Goal: Task Accomplishment & Management: Complete application form

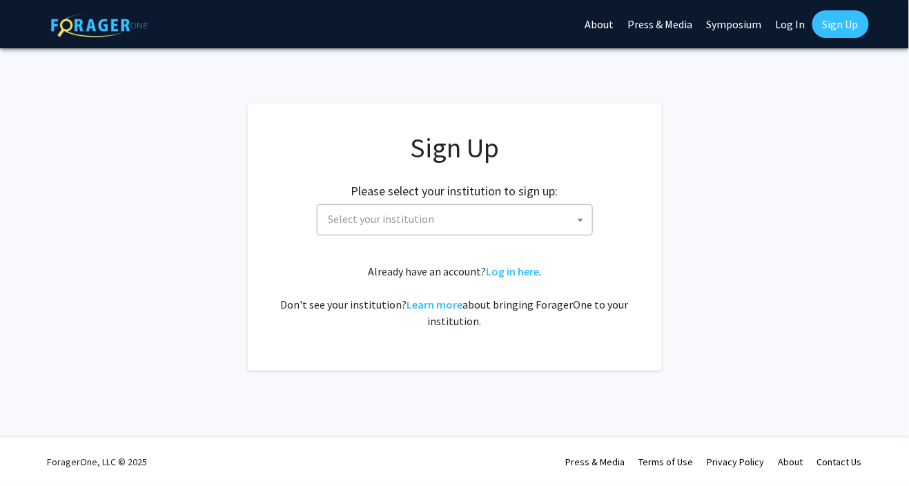
click at [574, 212] on span at bounding box center [581, 220] width 14 height 30
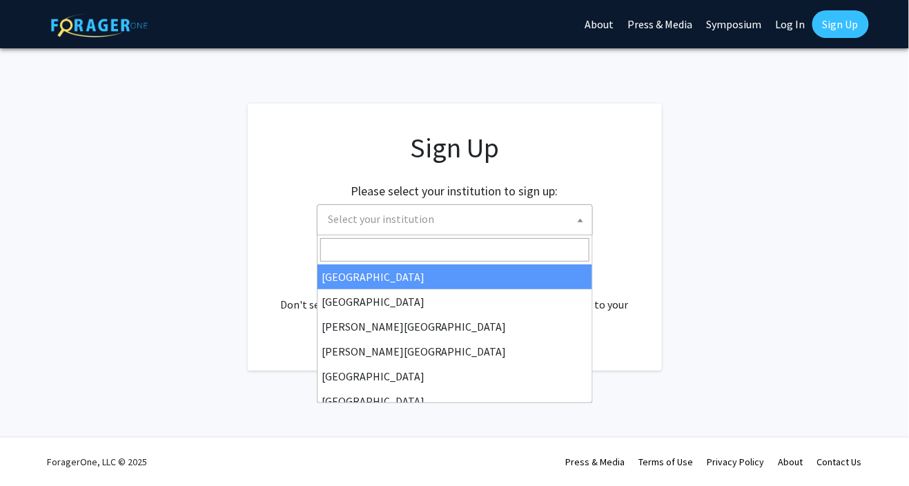
click at [659, 240] on fg-card "Sign Up Please select your institution to sign up: Baylor University Brandeis U…" at bounding box center [455, 237] width 414 height 267
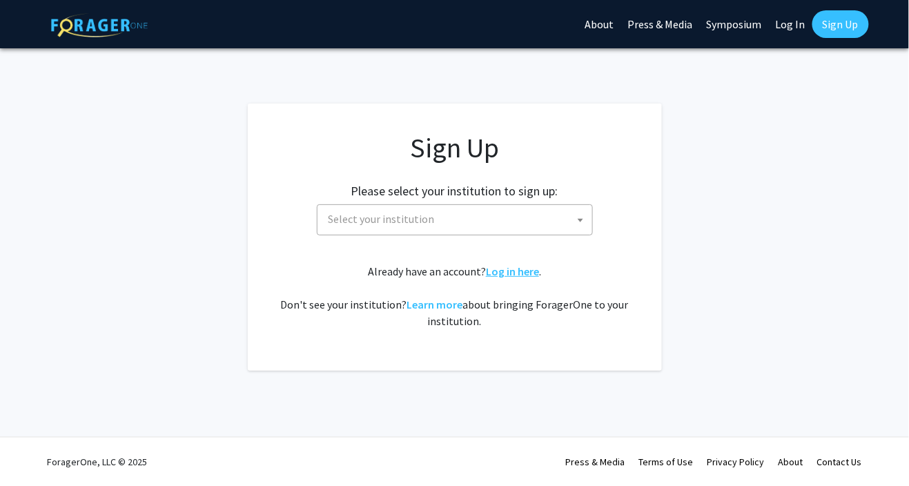
click at [514, 271] on link "Log in here" at bounding box center [512, 271] width 53 height 14
select select
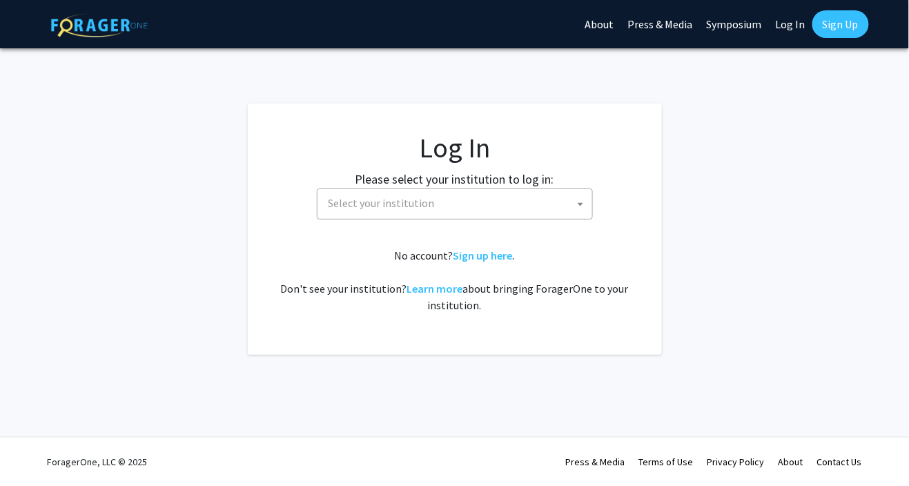
click at [579, 200] on span at bounding box center [581, 204] width 14 height 30
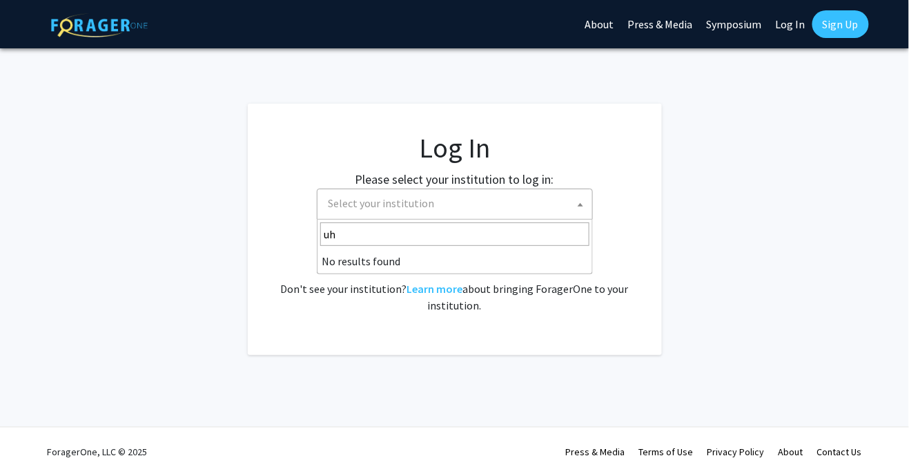
type input "u"
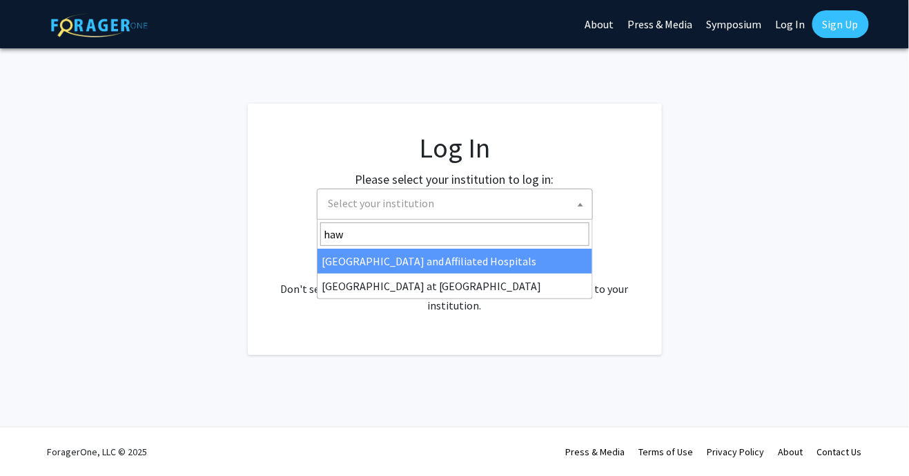
type input "hawa"
select select "18"
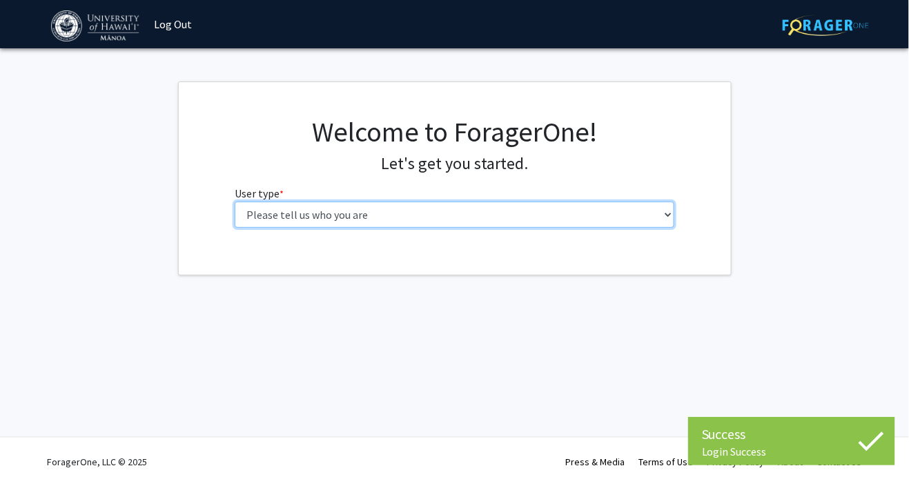
click at [649, 211] on select "Please tell us who you are Undergraduate Student Master's Student Doctoral Cand…" at bounding box center [455, 215] width 440 height 26
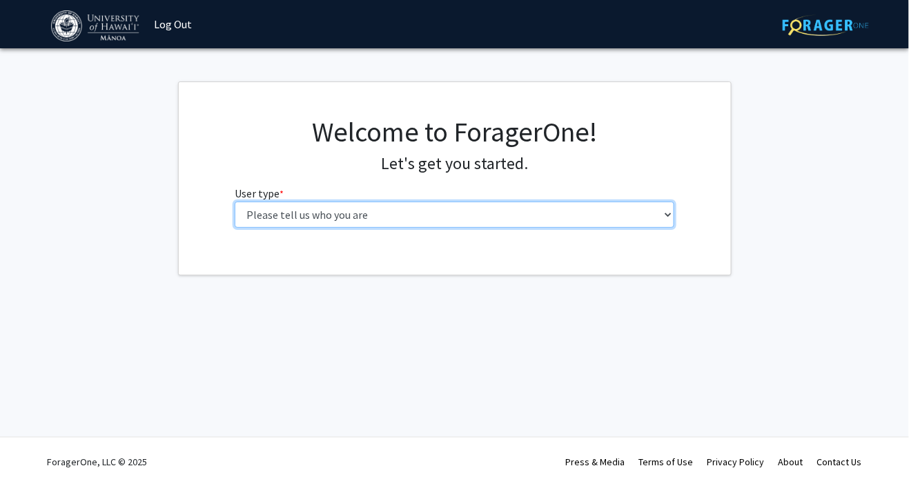
select select "1: undergrad"
click at [235, 202] on select "Please tell us who you are Undergraduate Student Master's Student Doctoral Cand…" at bounding box center [455, 215] width 440 height 26
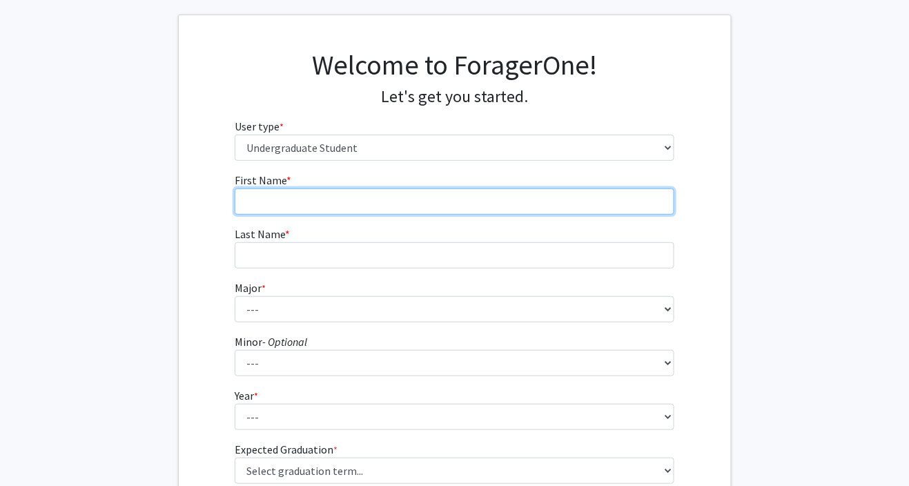
click at [622, 207] on input "First Name * required" at bounding box center [455, 201] width 440 height 26
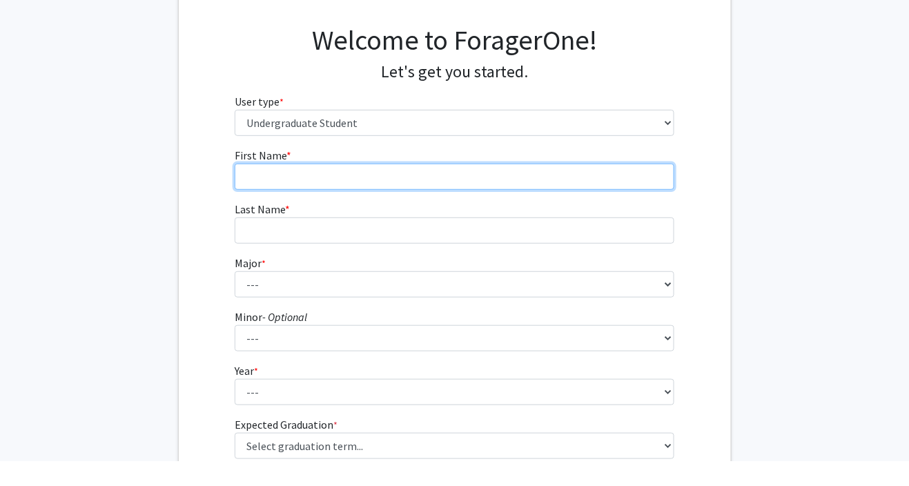
scroll to position [101, 0]
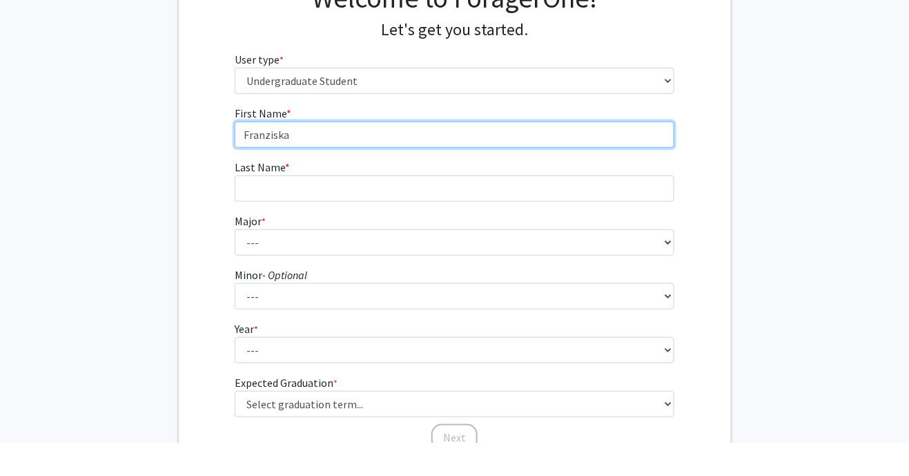
type input "Franziska"
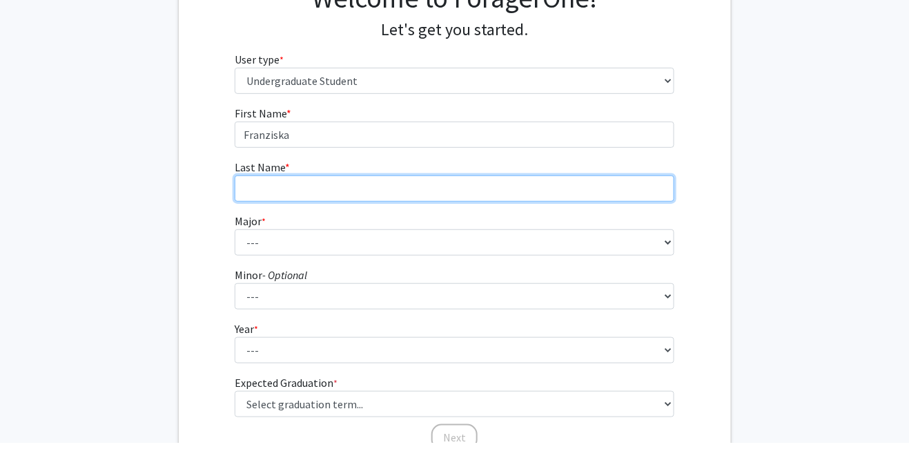
click at [358, 216] on input "Last Name * required" at bounding box center [455, 221] width 440 height 26
type input "[PERSON_NAME]"
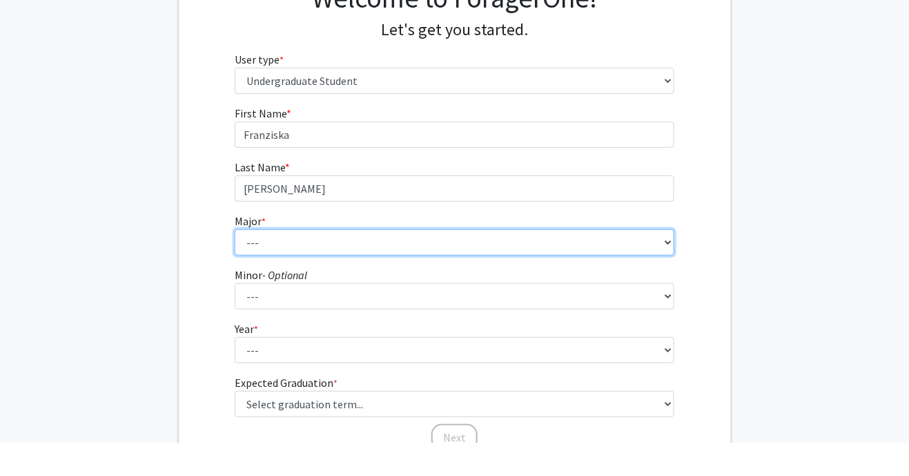
click at [398, 280] on select "--- Accounting American Studies Animal Sciences Anthropology Art Art History As…" at bounding box center [455, 275] width 440 height 26
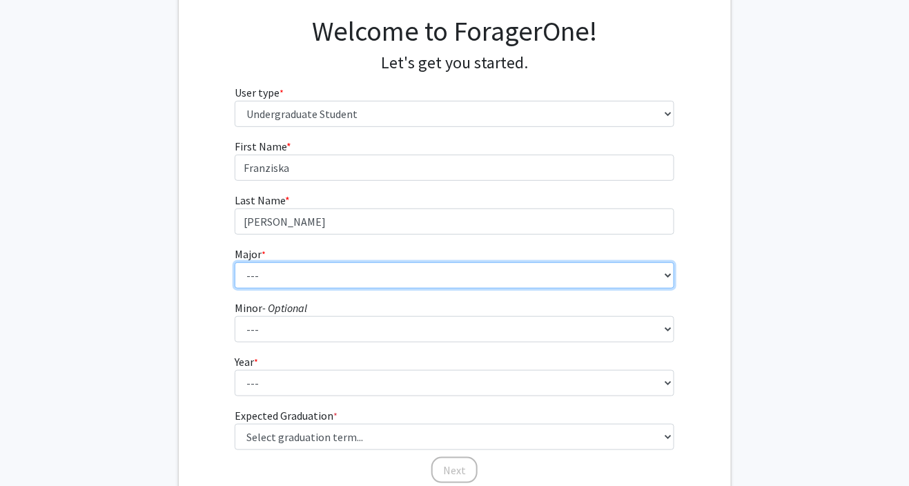
select select "72: 1454"
click at [235, 262] on select "--- Accounting American Studies Animal Sciences Anthropology Art Art History As…" at bounding box center [455, 275] width 440 height 26
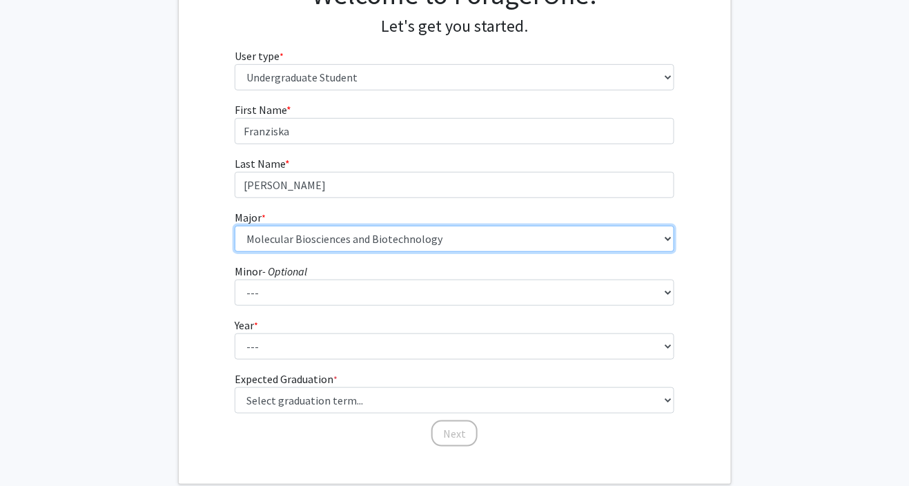
scroll to position [149, 0]
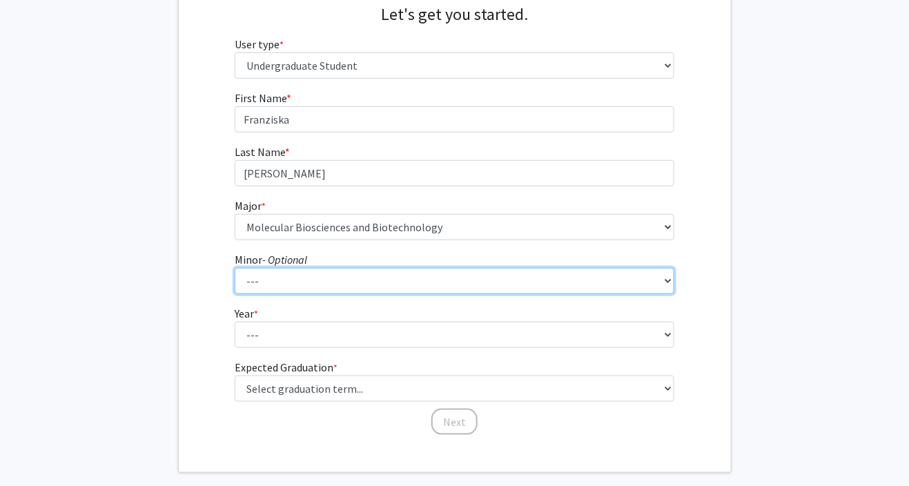
click at [545, 277] on select "--- American Studies Anthropology Art Art History Asian Studies Astronomy Astro…" at bounding box center [455, 281] width 440 height 26
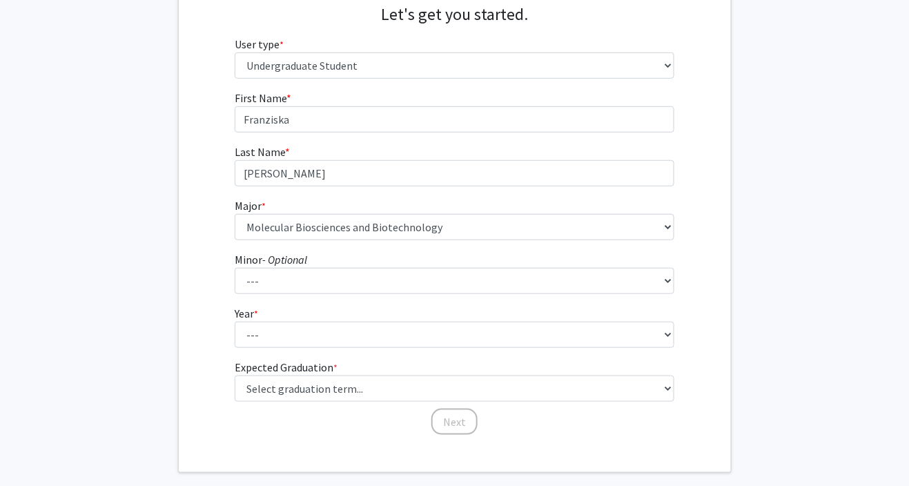
click at [710, 202] on div "First Name * required [PERSON_NAME] Last Name * required [PERSON_NAME] * requir…" at bounding box center [455, 263] width 552 height 346
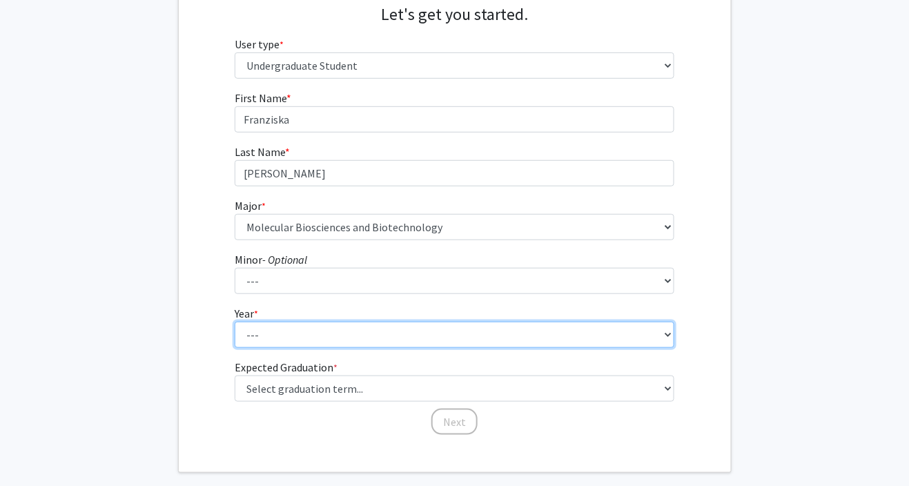
click at [643, 338] on select "--- First-year Sophomore Junior Senior Postbaccalaureate Certificate" at bounding box center [455, 335] width 440 height 26
select select "1: first-year"
click at [235, 322] on select "--- First-year Sophomore Junior Senior Postbaccalaureate Certificate" at bounding box center [455, 335] width 440 height 26
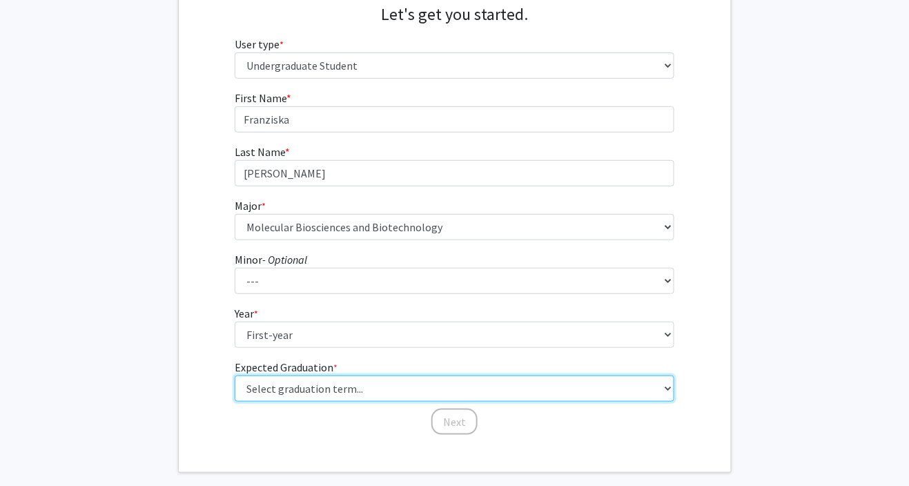
click at [639, 389] on select "Select graduation term... Spring 2025 Summer 2025 Fall 2025 Winter 2025 Spring …" at bounding box center [455, 388] width 440 height 26
select select "17: spring_2029"
click at [235, 375] on select "Select graduation term... Spring 2025 Summer 2025 Fall 2025 Winter 2025 Spring …" at bounding box center [455, 388] width 440 height 26
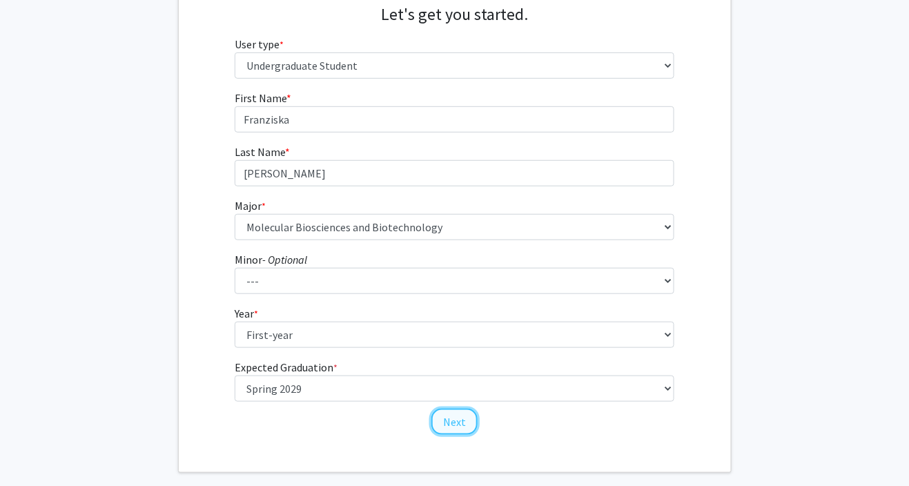
click at [459, 426] on button "Next" at bounding box center [454, 422] width 46 height 26
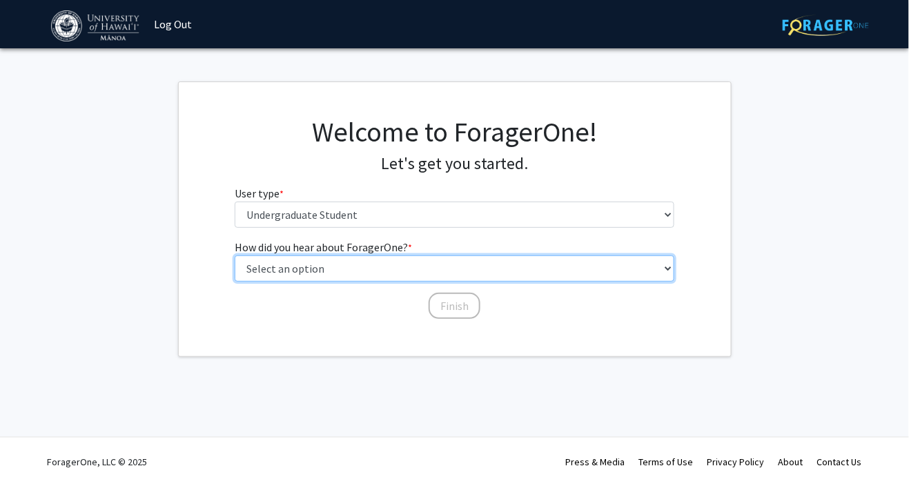
click at [616, 264] on select "Select an option Peer/student recommendation Faculty/staff recommendation Unive…" at bounding box center [455, 268] width 440 height 26
select select "2: faculty_recommendation"
click at [235, 255] on select "Select an option Peer/student recommendation Faculty/staff recommendation Unive…" at bounding box center [455, 268] width 440 height 26
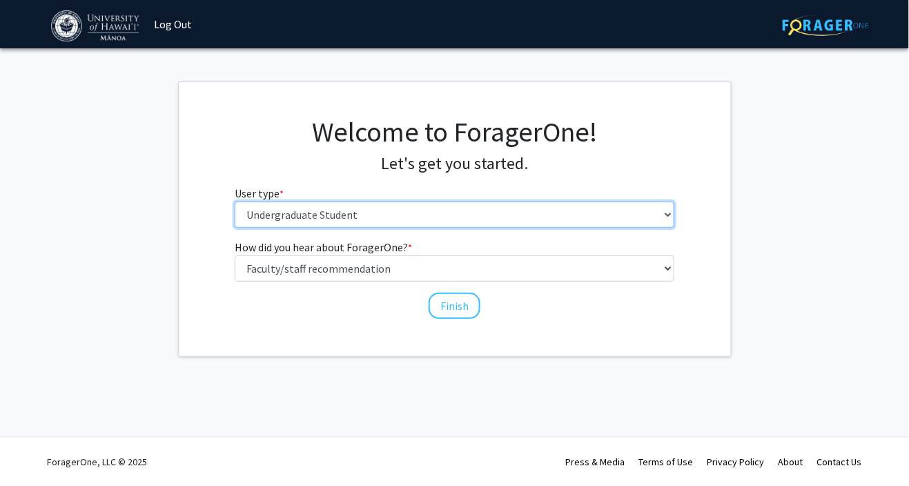
click at [574, 207] on select "Please tell us who you are Undergraduate Student Master's Student Doctoral Cand…" at bounding box center [455, 215] width 440 height 26
click at [235, 202] on select "Please tell us who you are Undergraduate Student Master's Student Doctoral Cand…" at bounding box center [455, 215] width 440 height 26
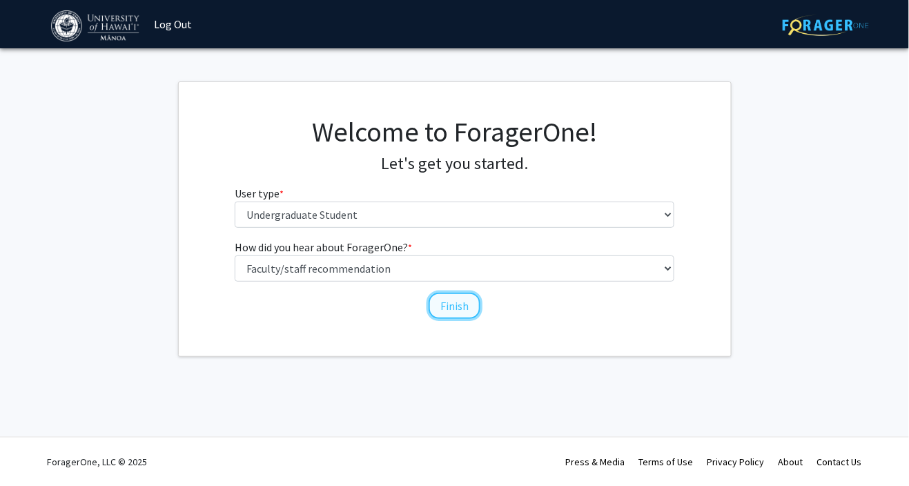
click at [458, 304] on button "Finish" at bounding box center [455, 306] width 52 height 26
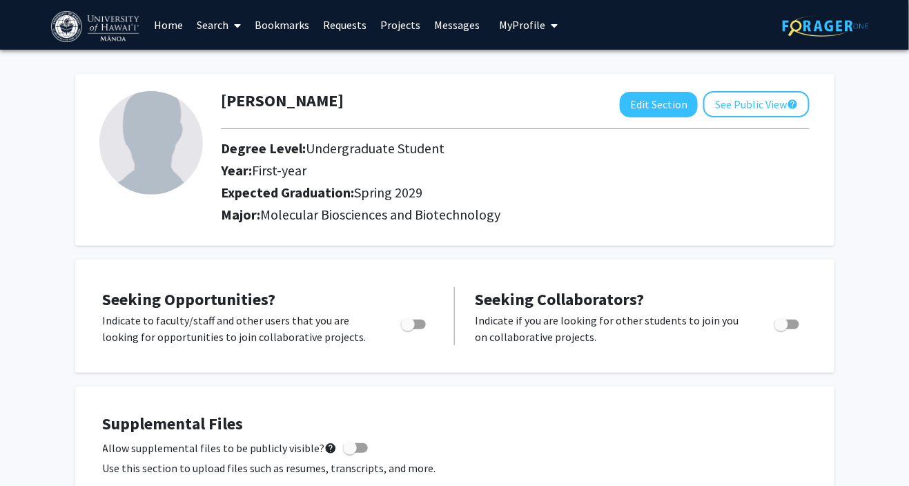
click at [231, 27] on span at bounding box center [234, 25] width 12 height 48
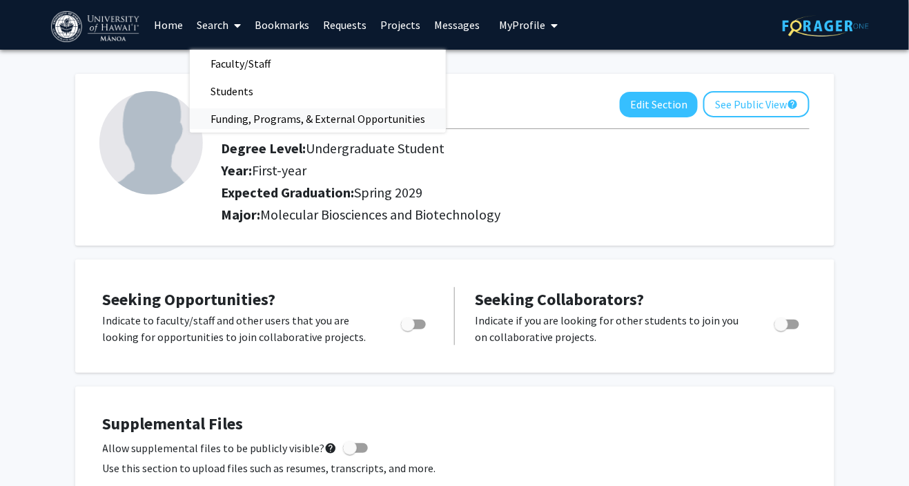
click at [321, 119] on span "Funding, Programs, & External Opportunities" at bounding box center [318, 119] width 256 height 28
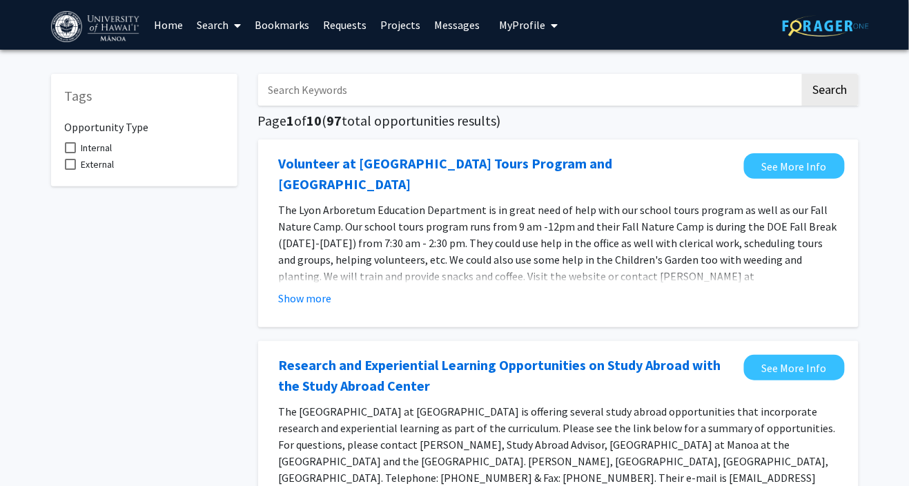
click at [636, 86] on input "Search Keywords" at bounding box center [529, 90] width 542 height 32
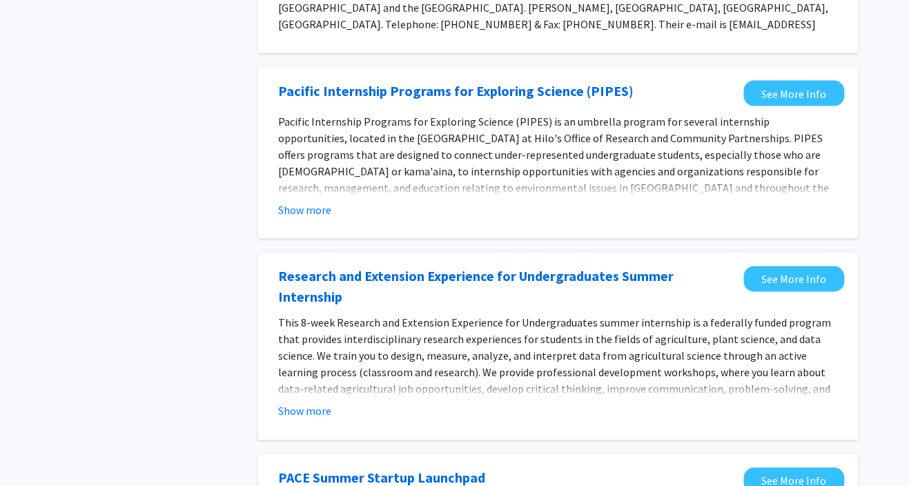
scroll to position [452, 0]
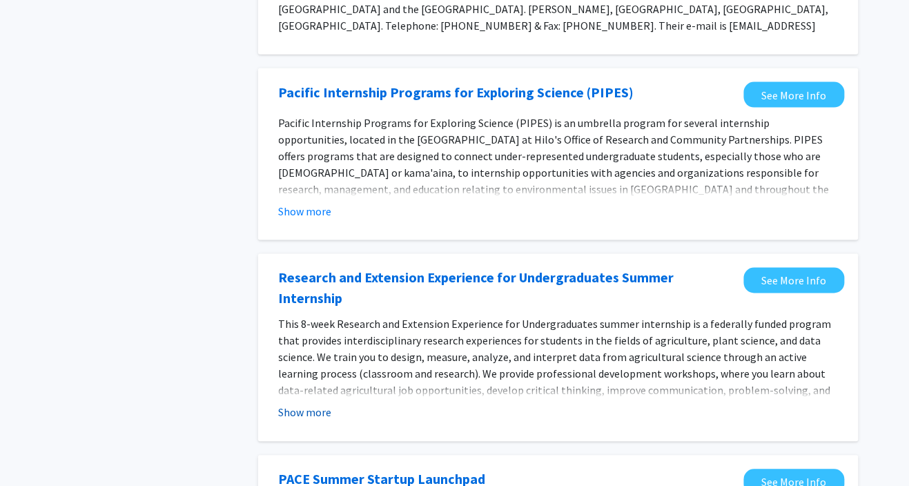
click at [300, 404] on button "Show more" at bounding box center [305, 412] width 53 height 17
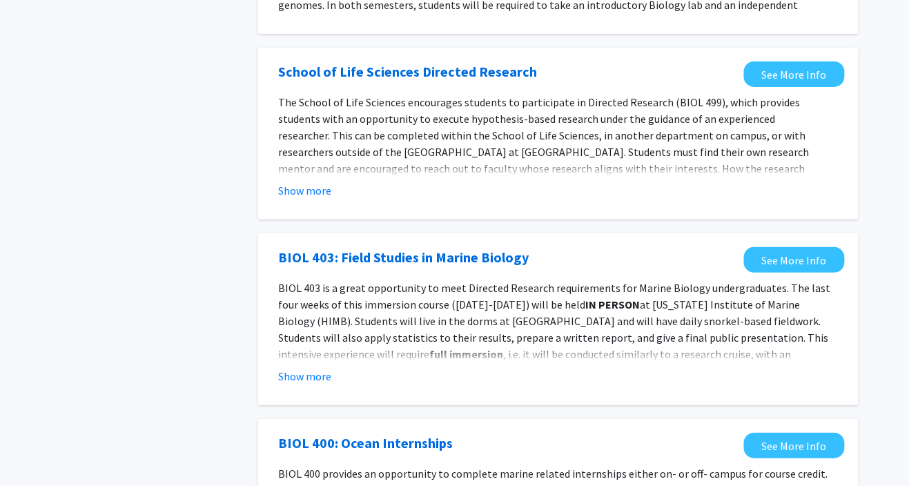
scroll to position [1371, 0]
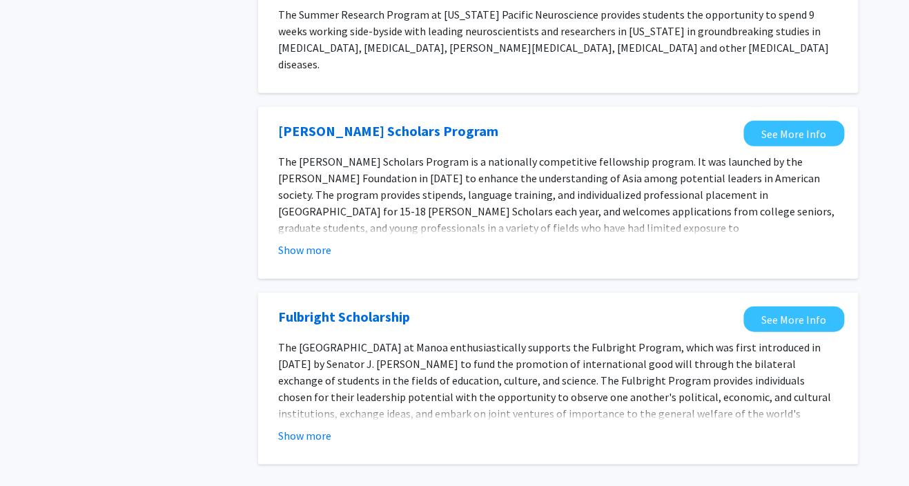
scroll to position [1512, 0]
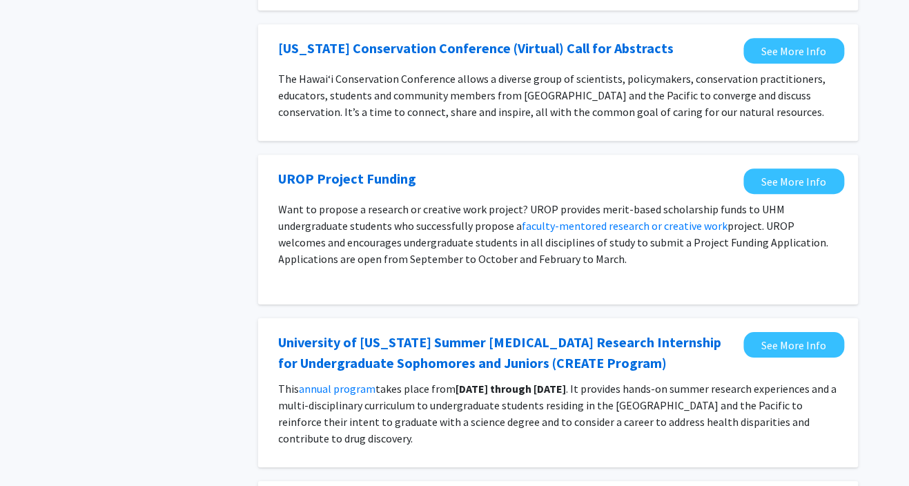
scroll to position [1015, 0]
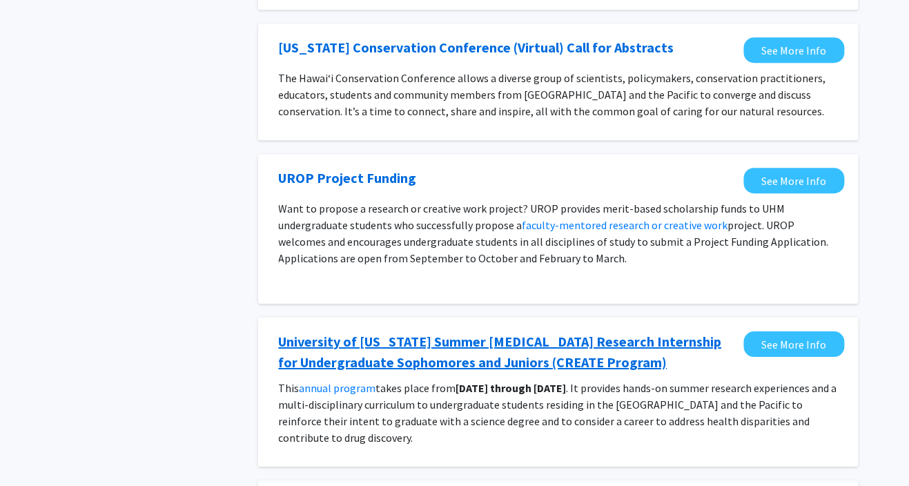
click at [562, 350] on link "University of [US_STATE] Summer [MEDICAL_DATA] Research Internship for Undergra…" at bounding box center [508, 351] width 458 height 41
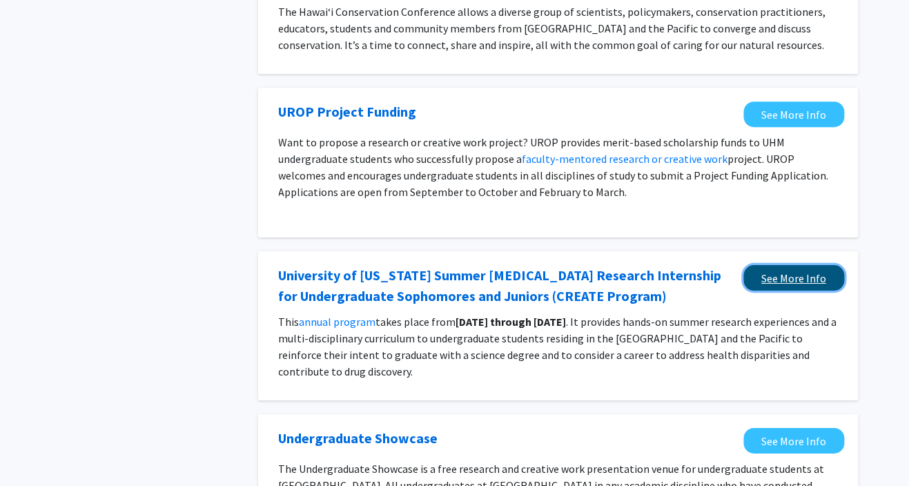
click at [794, 272] on link "See More Info" at bounding box center [794, 278] width 101 height 26
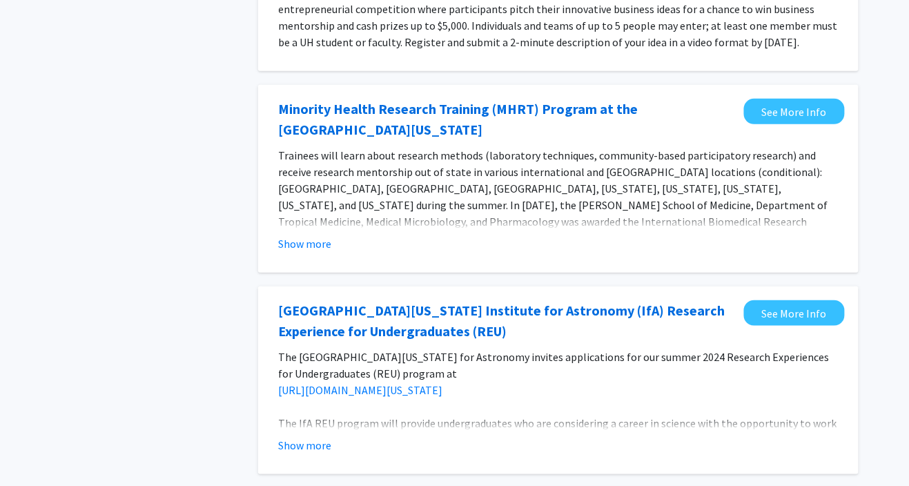
scroll to position [0, 0]
